Goal: Task Accomplishment & Management: Manage account settings

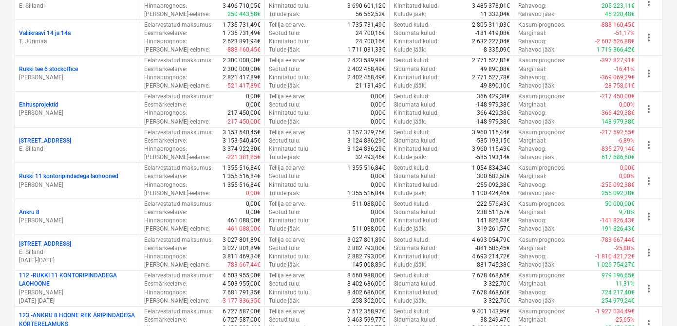
scroll to position [603, 0]
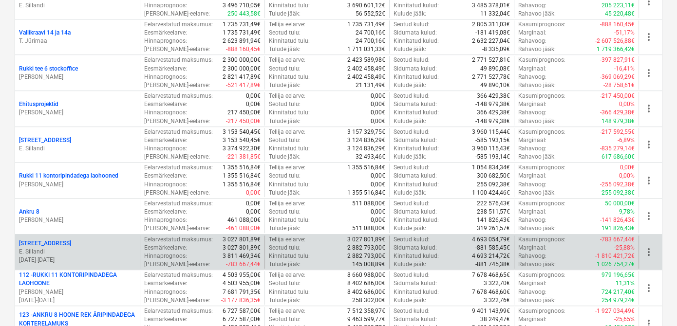
click at [43, 240] on p "[STREET_ADDRESS]" at bounding box center [45, 244] width 52 height 8
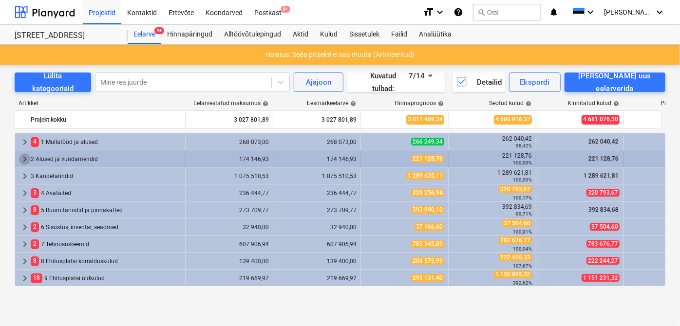
click at [23, 162] on span "keyboard_arrow_right" at bounding box center [25, 159] width 12 height 12
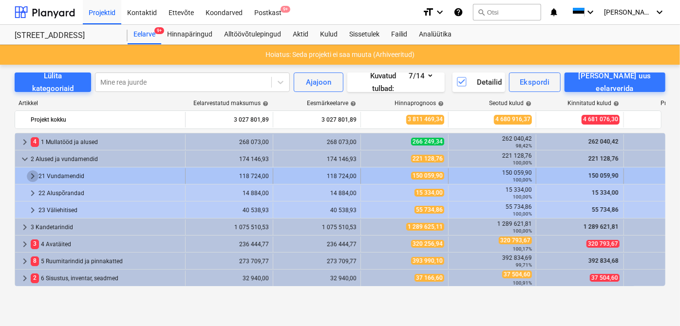
click at [31, 175] on span "keyboard_arrow_right" at bounding box center [33, 177] width 12 height 12
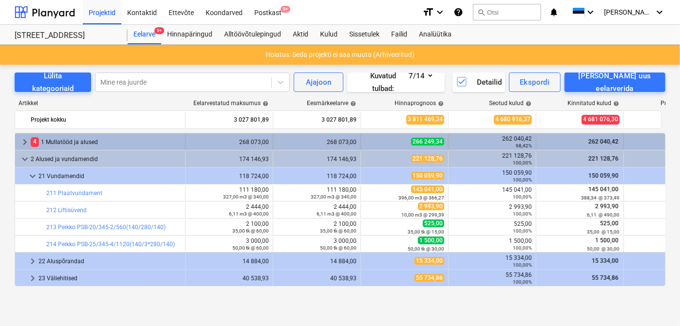
click at [20, 144] on span "keyboard_arrow_right" at bounding box center [25, 142] width 12 height 12
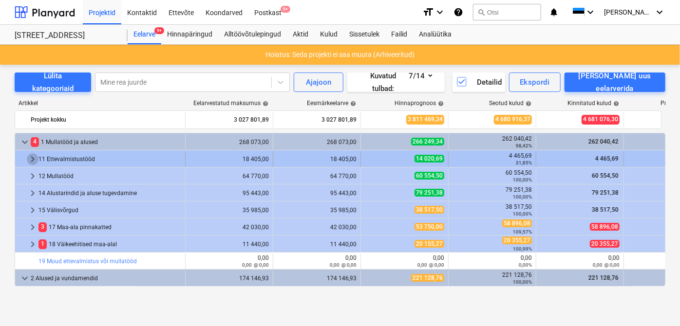
click at [29, 161] on span "keyboard_arrow_right" at bounding box center [33, 159] width 12 height 12
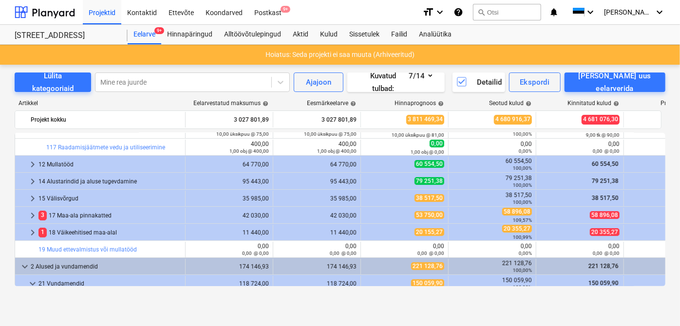
scroll to position [132, 0]
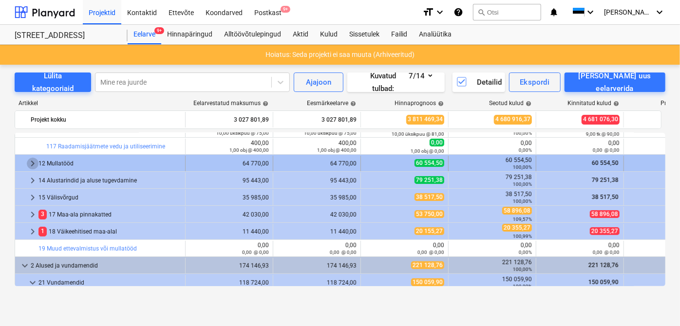
click at [35, 165] on span "keyboard_arrow_right" at bounding box center [33, 164] width 12 height 12
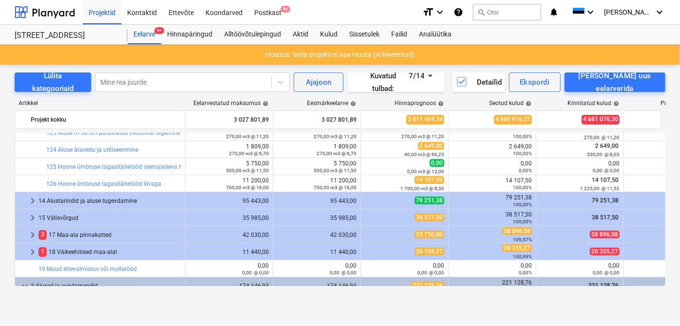
scroll to position [230, 0]
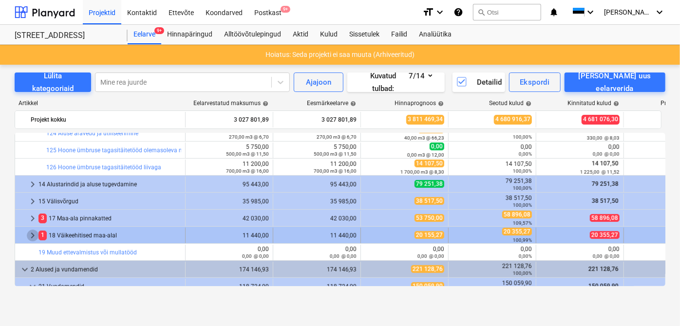
click at [28, 237] on span "keyboard_arrow_right" at bounding box center [33, 236] width 12 height 12
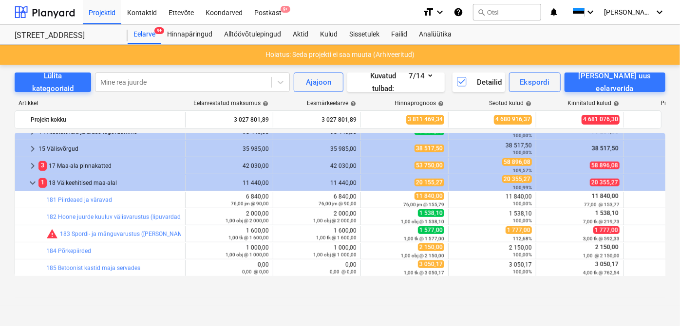
scroll to position [239, 0]
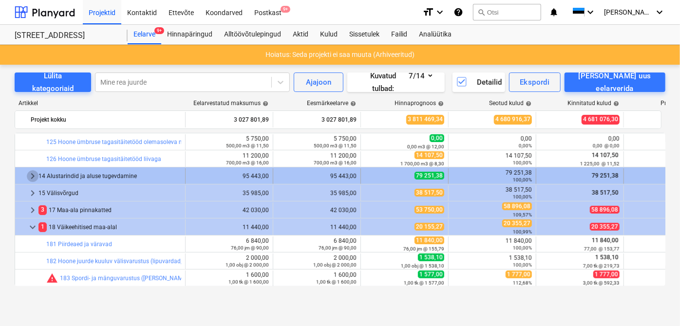
click at [27, 180] on span "keyboard_arrow_right" at bounding box center [33, 177] width 12 height 12
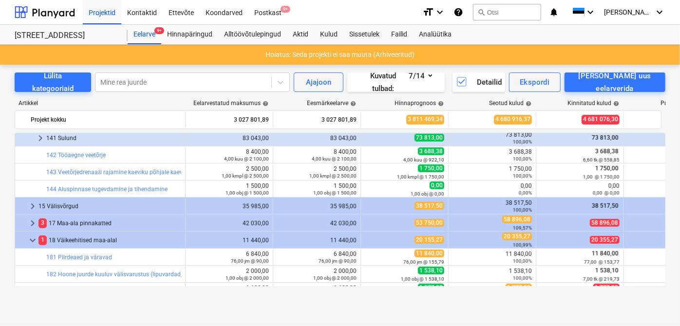
scroll to position [364, 0]
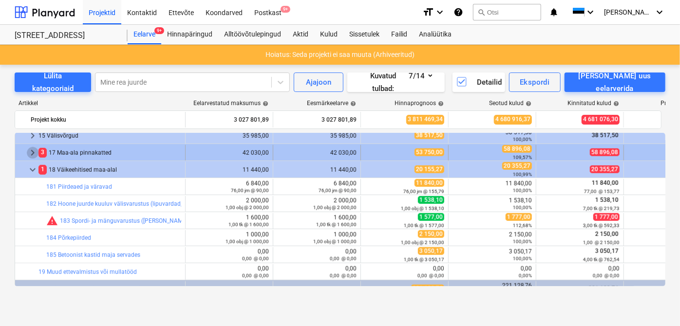
click at [31, 154] on span "keyboard_arrow_right" at bounding box center [33, 153] width 12 height 12
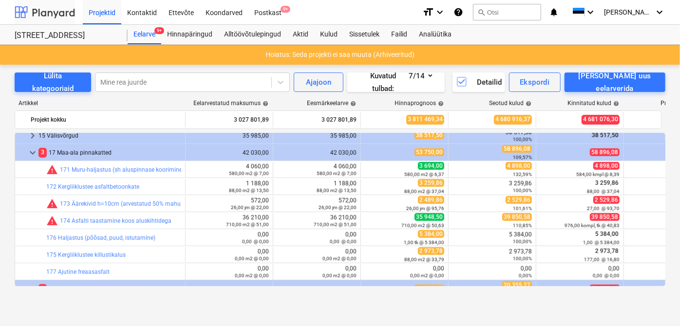
click at [48, 19] on div at bounding box center [45, 12] width 60 height 24
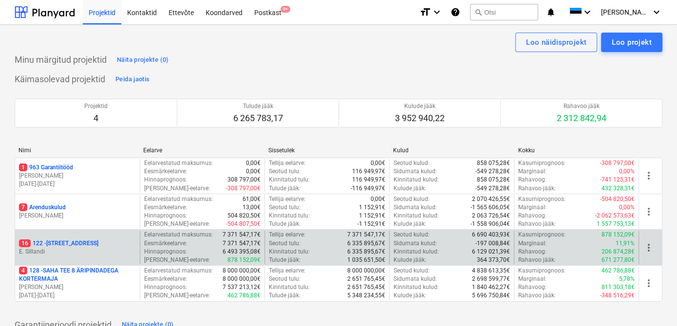
click at [56, 241] on p "16 122 - [STREET_ADDRESS]" at bounding box center [58, 244] width 79 height 8
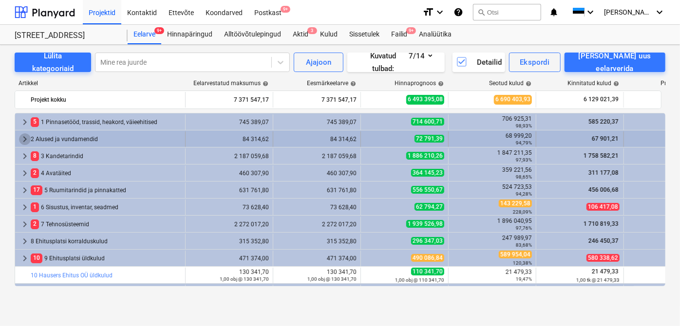
click at [21, 141] on span "keyboard_arrow_right" at bounding box center [25, 139] width 12 height 12
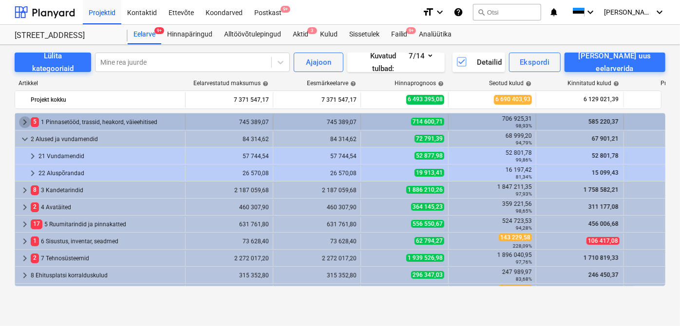
click at [25, 121] on span "keyboard_arrow_right" at bounding box center [25, 122] width 12 height 12
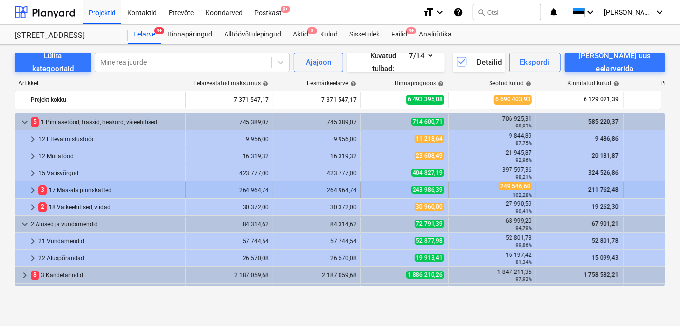
click at [25, 189] on div at bounding box center [23, 191] width 8 height 16
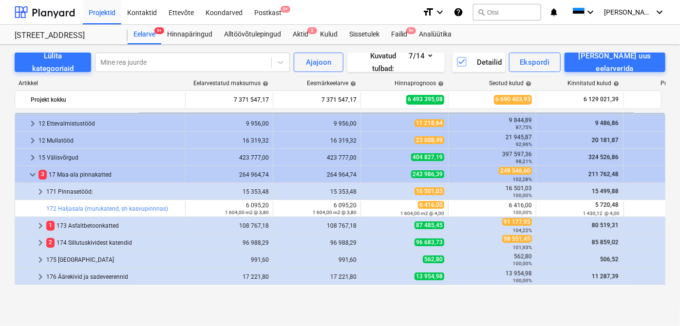
scroll to position [16, 0]
click at [38, 195] on span "keyboard_arrow_right" at bounding box center [41, 192] width 12 height 12
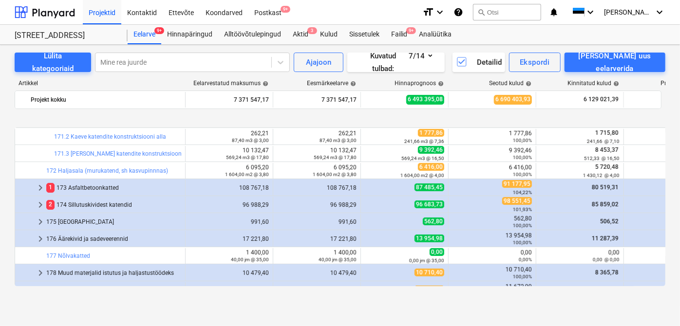
scroll to position [152, 0]
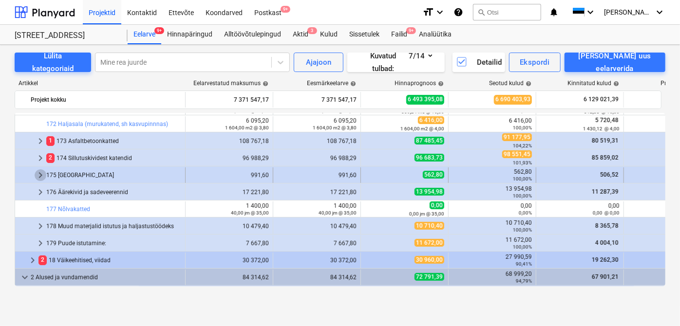
click at [35, 175] on span "keyboard_arrow_right" at bounding box center [41, 176] width 12 height 12
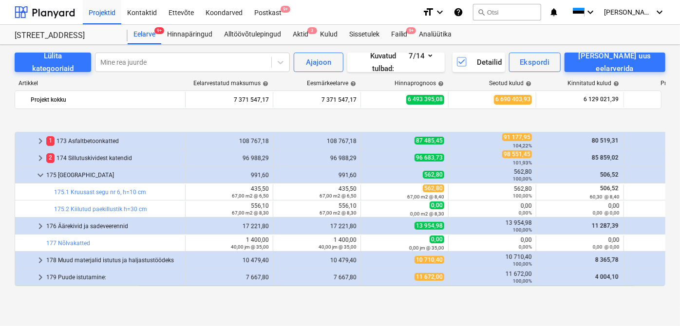
scroll to position [202, 0]
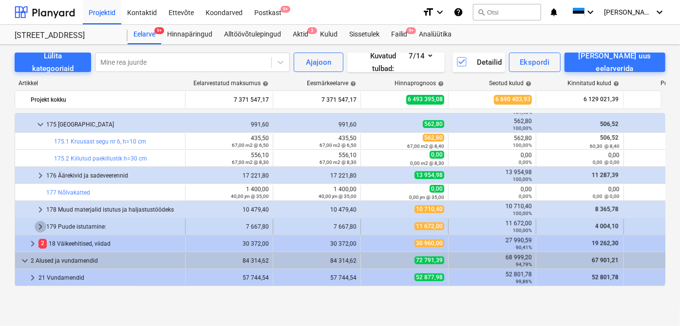
click at [38, 229] on span "keyboard_arrow_right" at bounding box center [41, 227] width 12 height 12
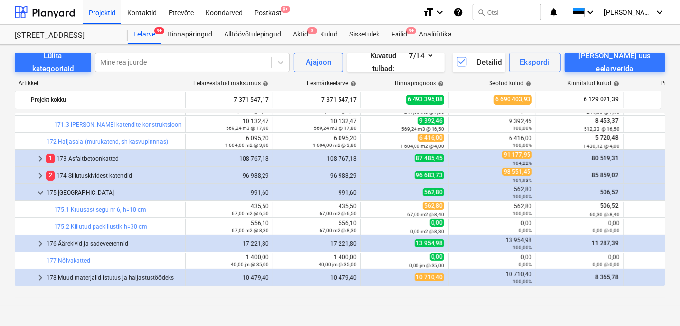
scroll to position [98, 0]
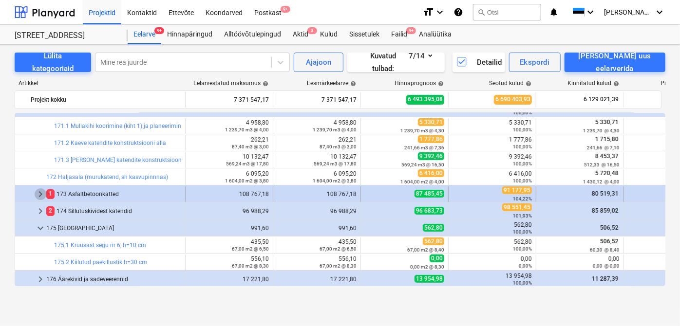
click at [39, 196] on span "keyboard_arrow_right" at bounding box center [41, 195] width 12 height 12
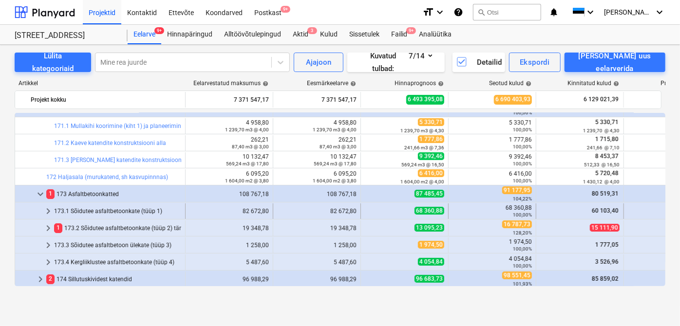
click at [47, 213] on span "keyboard_arrow_right" at bounding box center [48, 212] width 12 height 12
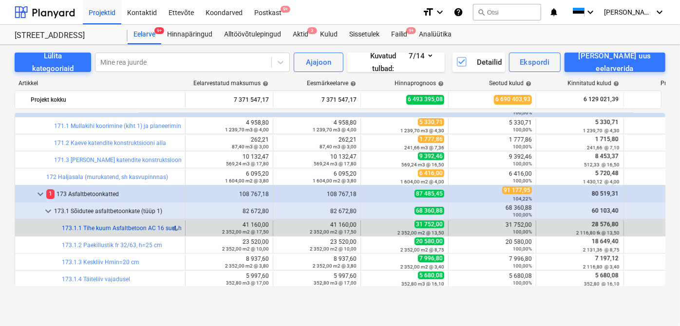
click at [149, 225] on link "173.1.1 Tihe kuum Asfaltbetoon AC 16 surf, h=6 cm" at bounding box center [130, 228] width 136 height 7
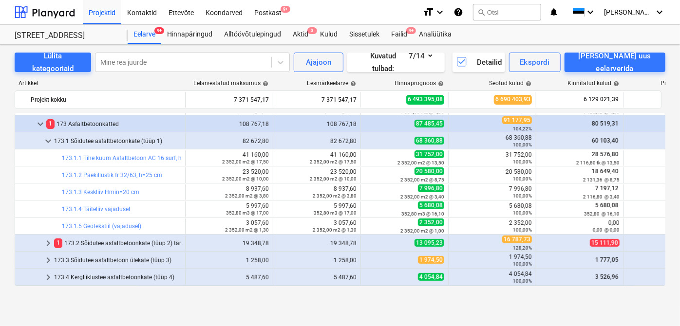
scroll to position [171, 0]
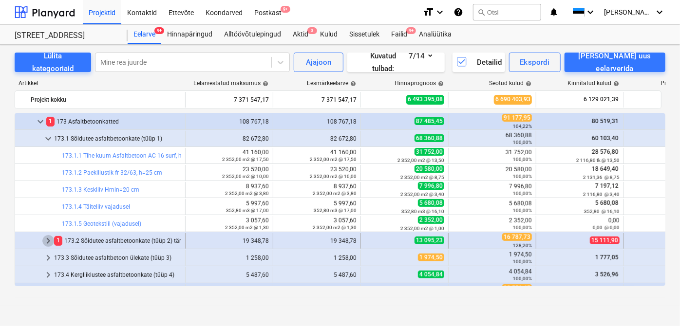
click at [48, 239] on span "keyboard_arrow_right" at bounding box center [48, 241] width 12 height 12
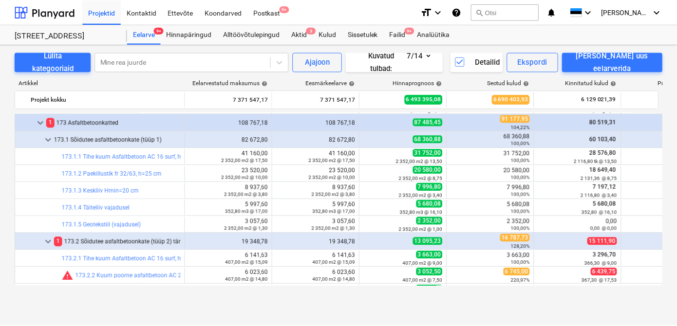
scroll to position [166, 0]
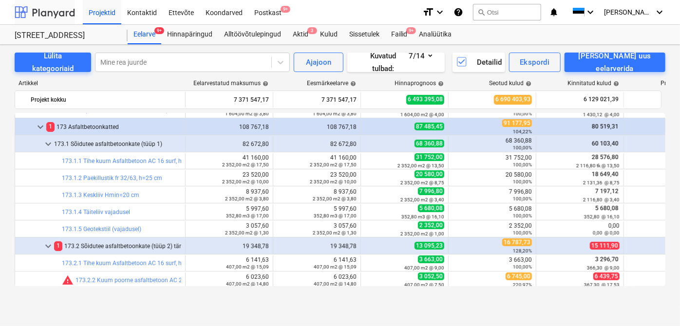
click at [39, 18] on div at bounding box center [45, 12] width 60 height 24
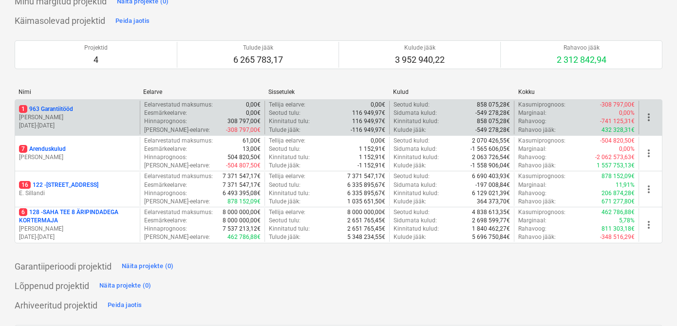
scroll to position [59, 0]
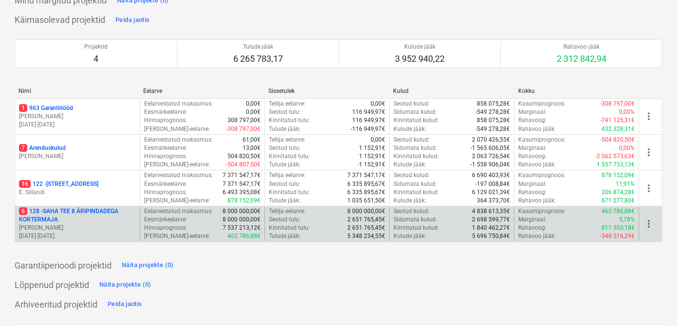
click at [65, 214] on p "6 128 - SAHA TEE 8 ÄRIPINDADEGA KORTERMAJA" at bounding box center [77, 216] width 117 height 17
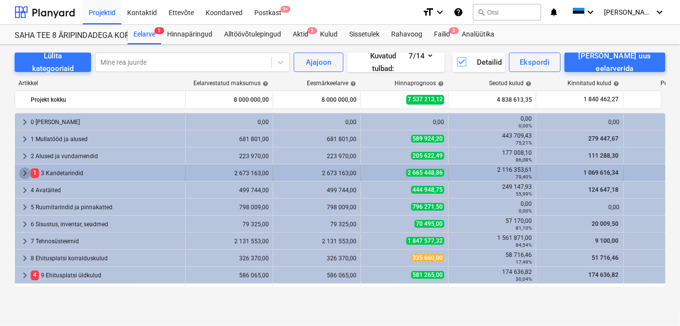
click at [19, 176] on span "keyboard_arrow_right" at bounding box center [25, 174] width 12 height 12
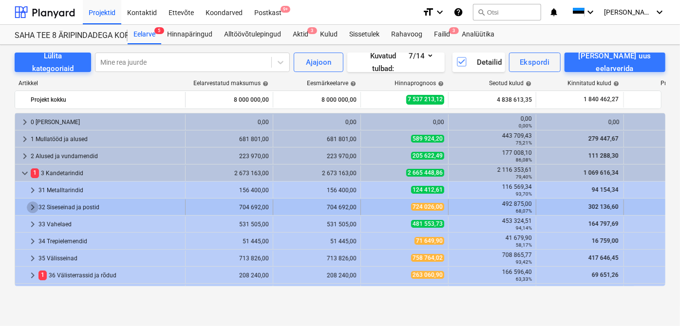
click at [30, 210] on span "keyboard_arrow_right" at bounding box center [33, 208] width 12 height 12
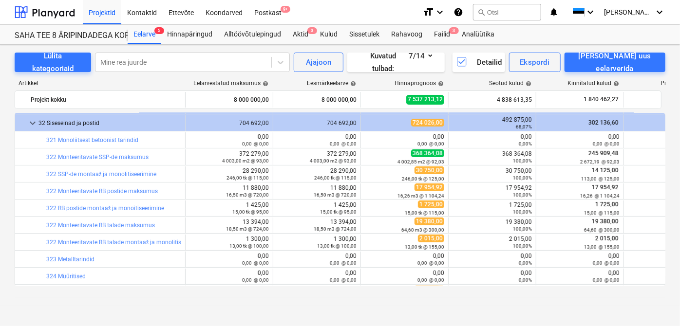
scroll to position [53, 0]
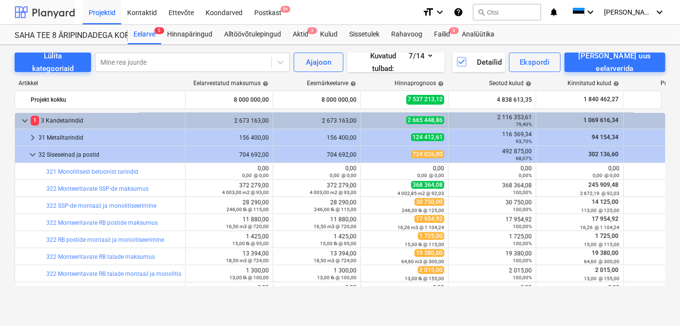
click at [39, 12] on div at bounding box center [45, 12] width 60 height 24
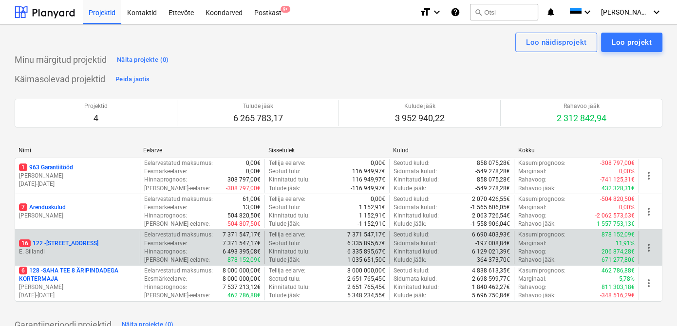
click at [57, 244] on p "16 122 - [STREET_ADDRESS]" at bounding box center [58, 244] width 79 height 8
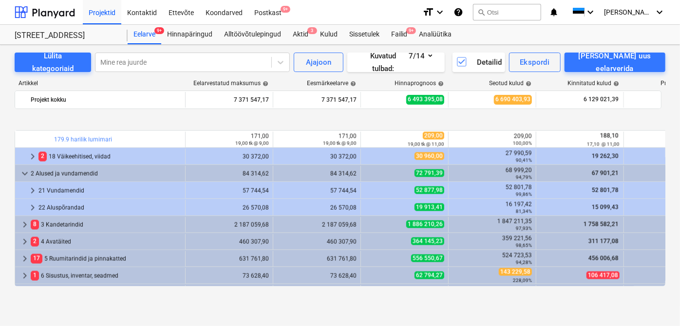
scroll to position [757, 0]
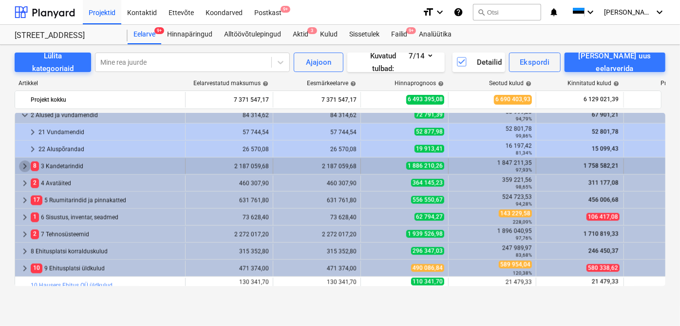
click at [22, 170] on span "keyboard_arrow_right" at bounding box center [25, 167] width 12 height 12
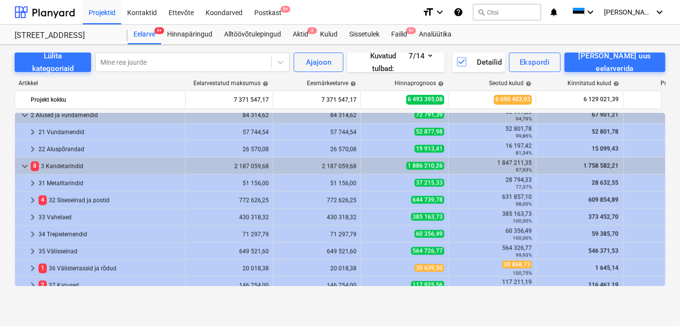
scroll to position [788, 0]
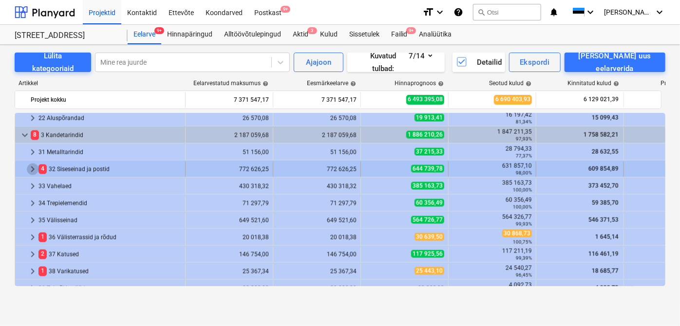
click at [33, 167] on span "keyboard_arrow_right" at bounding box center [33, 170] width 12 height 12
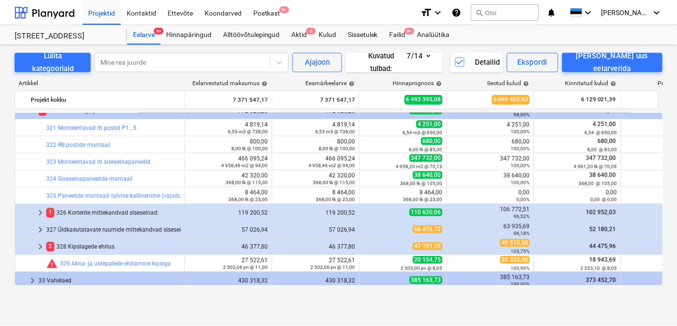
scroll to position [848, 0]
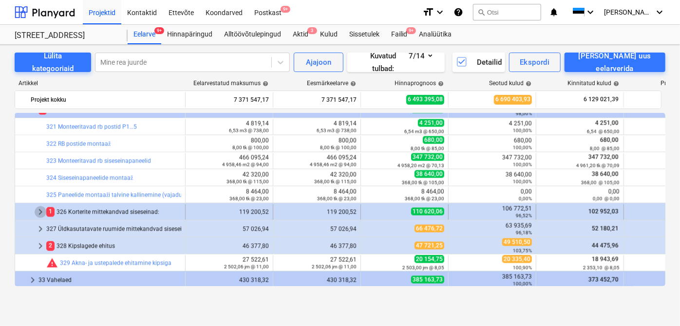
click at [38, 213] on span "keyboard_arrow_right" at bounding box center [41, 213] width 12 height 12
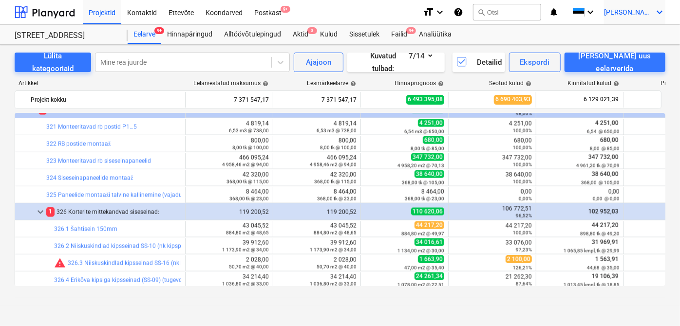
click at [650, 11] on span "[PERSON_NAME]" at bounding box center [628, 12] width 49 height 8
click at [634, 54] on div "Logi välja" at bounding box center [636, 54] width 58 height 16
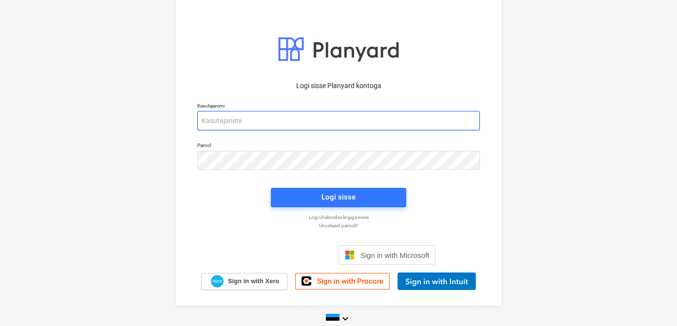
click at [217, 122] on input "email" at bounding box center [338, 120] width 283 height 19
type input "[EMAIL_ADDRESS][DOMAIN_NAME]"
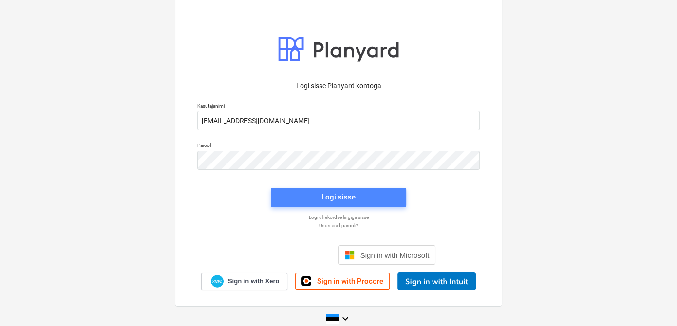
click at [310, 200] on span "Logi sisse" at bounding box center [339, 197] width 112 height 13
